Goal: Find specific page/section: Find specific page/section

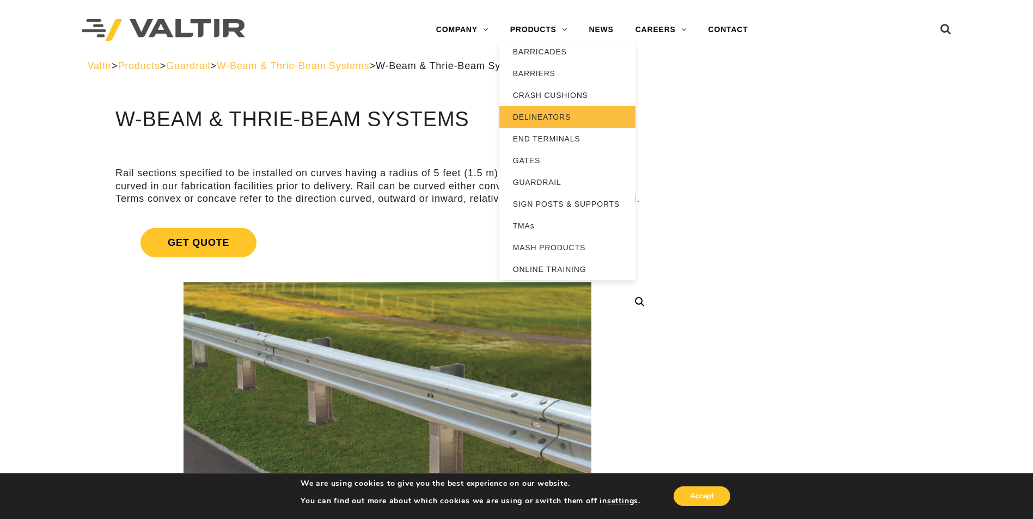
click at [563, 121] on link "DELINEATORS" at bounding box center [567, 117] width 136 height 22
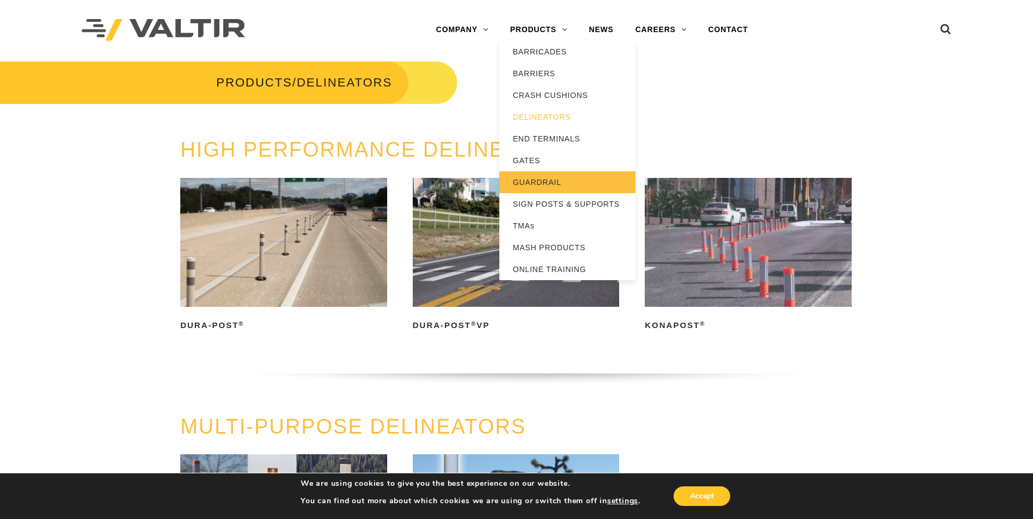
click at [547, 179] on link "GUARDRAIL" at bounding box center [567, 182] width 136 height 22
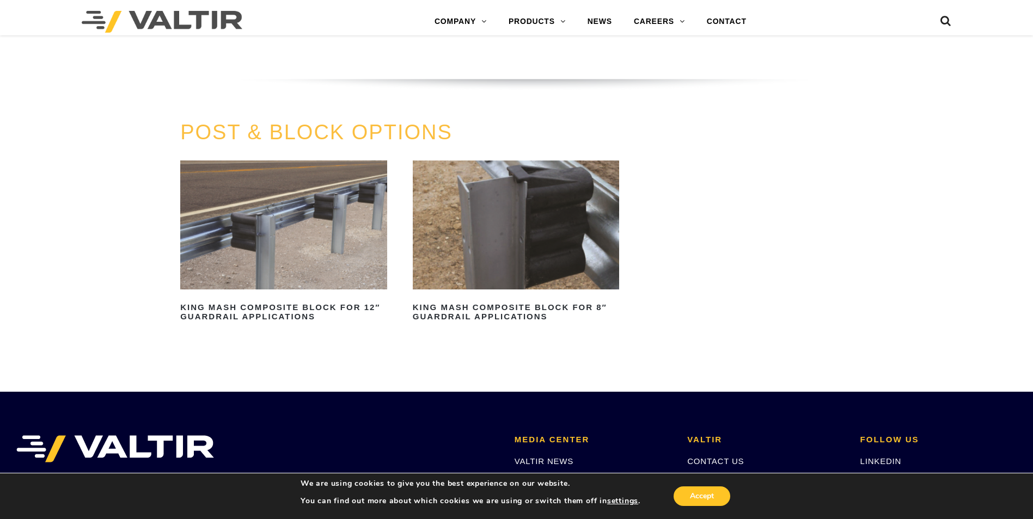
scroll to position [1034, 0]
